Goal: Find specific page/section: Find specific page/section

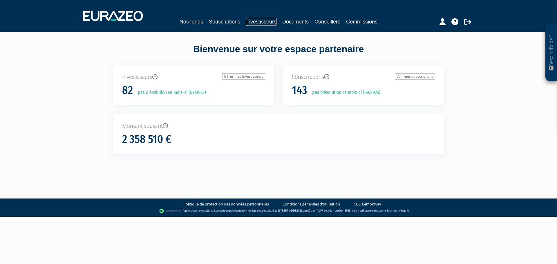
click at [254, 23] on link "Investisseurs" at bounding box center [261, 22] width 30 height 8
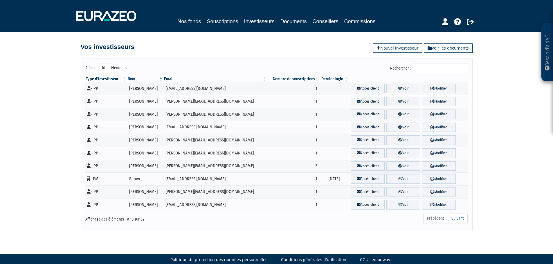
click at [428, 65] on input "Rechercher :" at bounding box center [440, 68] width 55 height 10
paste input "Chanfreau"
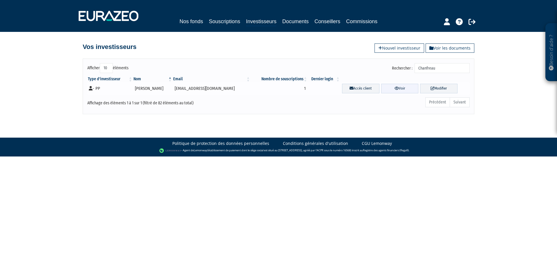
type input "Chanfreau"
click at [401, 88] on link "Voir" at bounding box center [399, 89] width 37 height 10
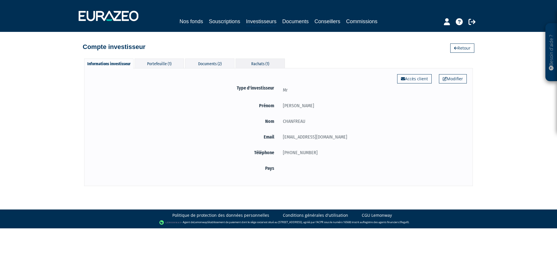
click at [272, 59] on div "Rachats (1)" at bounding box center [260, 64] width 49 height 10
